Goal: Find specific page/section

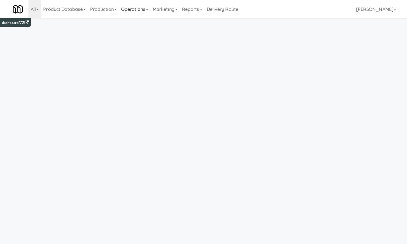
click at [142, 17] on link "Operations" at bounding box center [135, 9] width 32 height 18
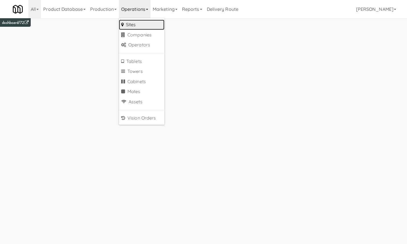
click at [142, 26] on link "Sites" at bounding box center [142, 25] width 46 height 10
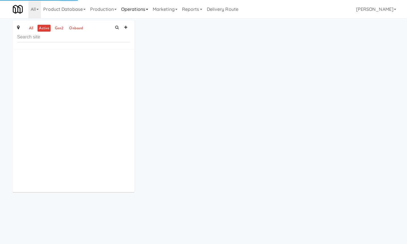
click at [139, 11] on link "Operations" at bounding box center [135, 9] width 32 height 18
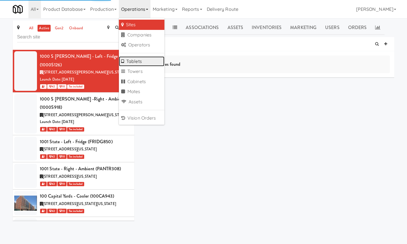
click at [139, 58] on link "Tablets" at bounding box center [142, 61] width 46 height 10
